Goal: Find specific page/section: Find specific page/section

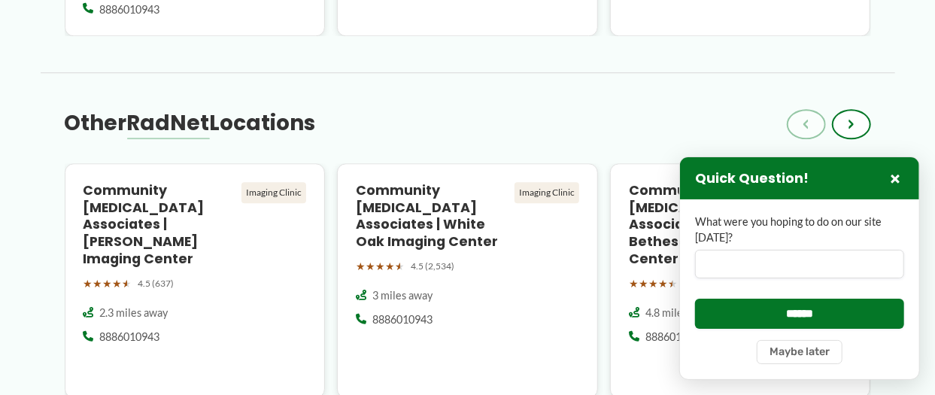
scroll to position [1987, 0]
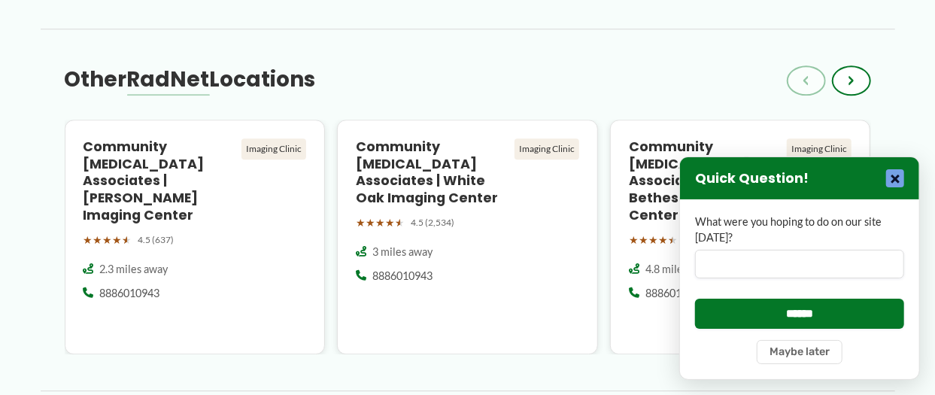
click at [903, 173] on button "×" at bounding box center [896, 178] width 18 height 18
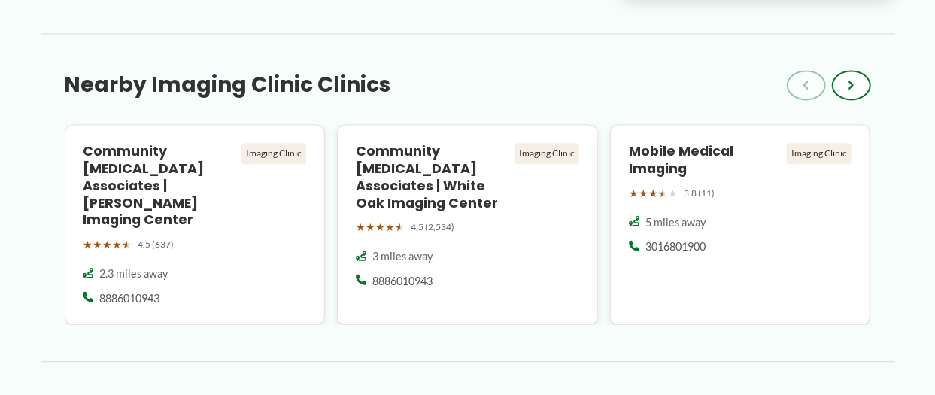
scroll to position [1629, 0]
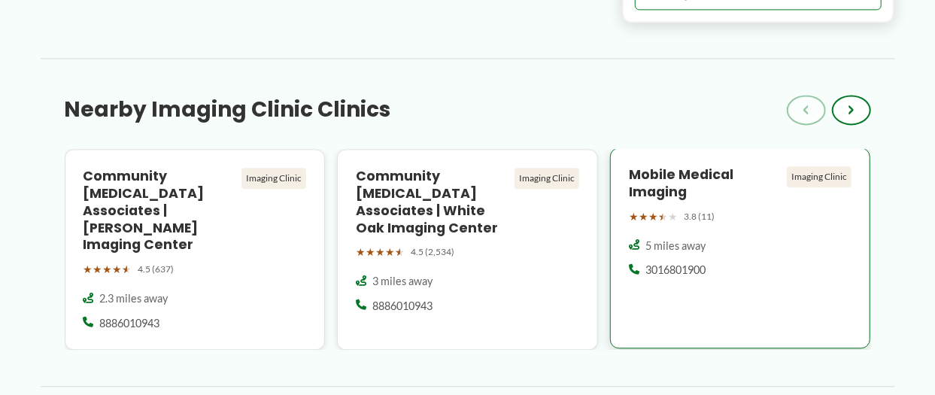
click at [676, 201] on h4 "Mobile Medical Imaging" at bounding box center [705, 183] width 153 height 35
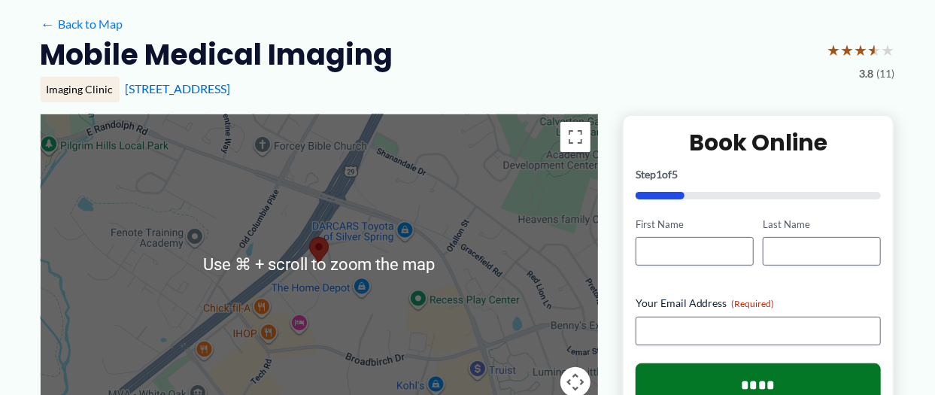
scroll to position [108, 0]
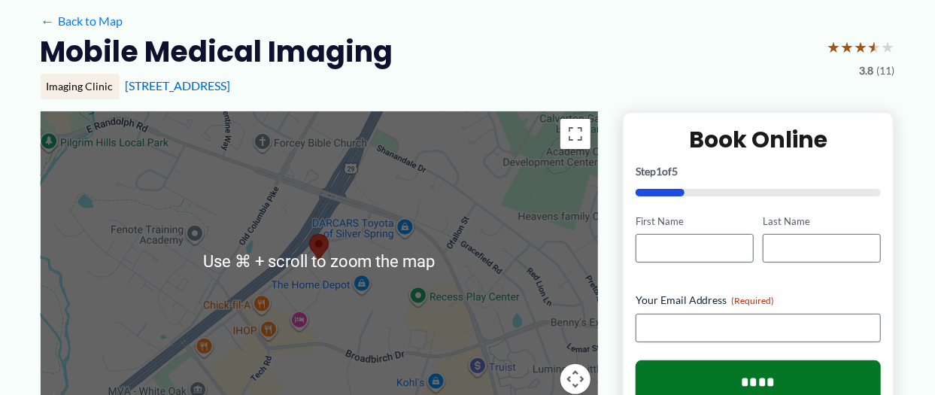
click at [516, 237] on div at bounding box center [320, 261] width 558 height 301
drag, startPoint x: 466, startPoint y: 189, endPoint x: 506, endPoint y: 181, distance: 41.3
click at [476, 187] on div at bounding box center [320, 261] width 558 height 301
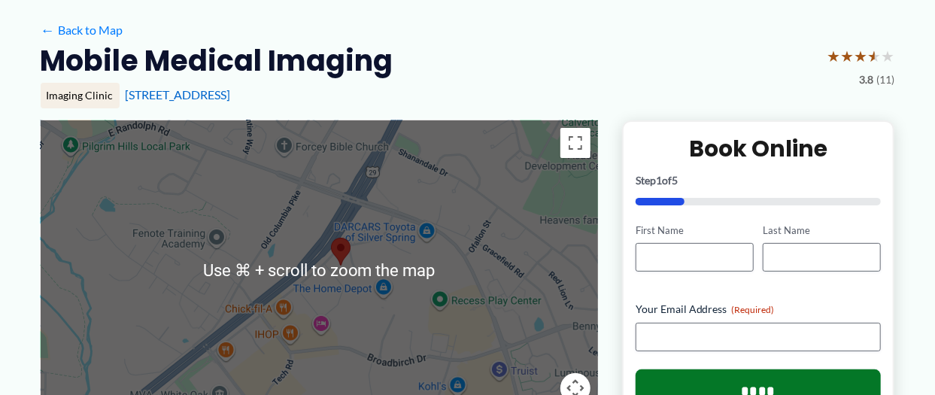
click at [549, 188] on div at bounding box center [320, 270] width 558 height 301
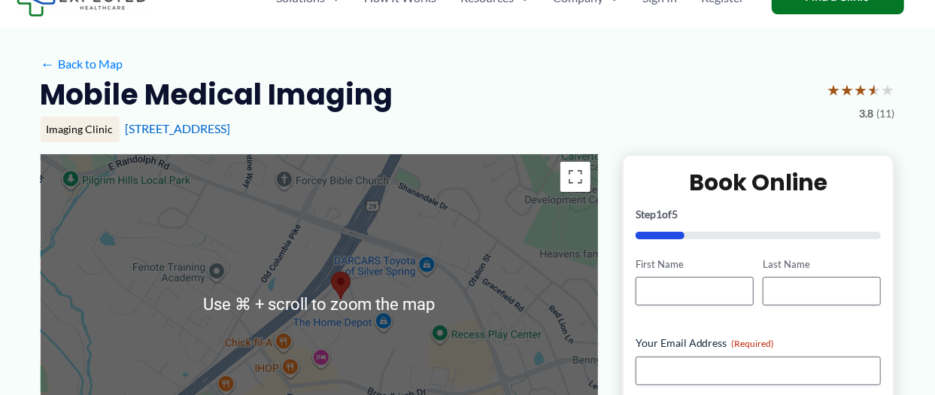
scroll to position [68, 0]
